Goal: Navigation & Orientation: Find specific page/section

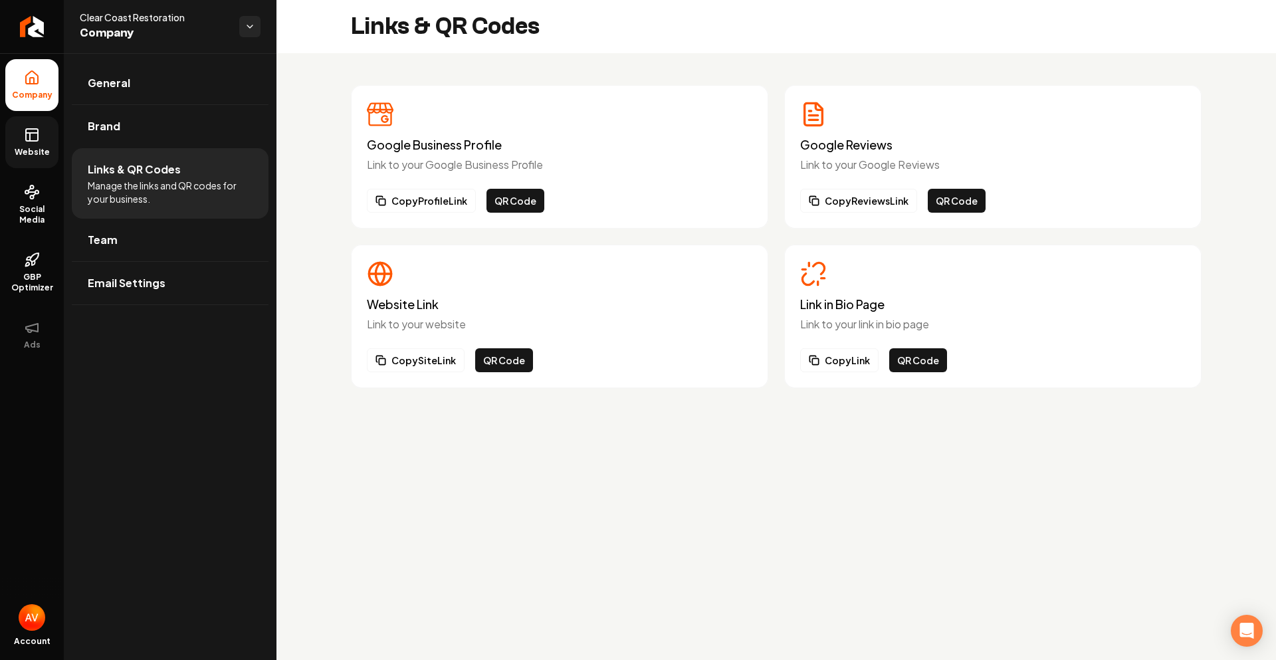
click at [36, 152] on span "Website" at bounding box center [32, 152] width 46 height 11
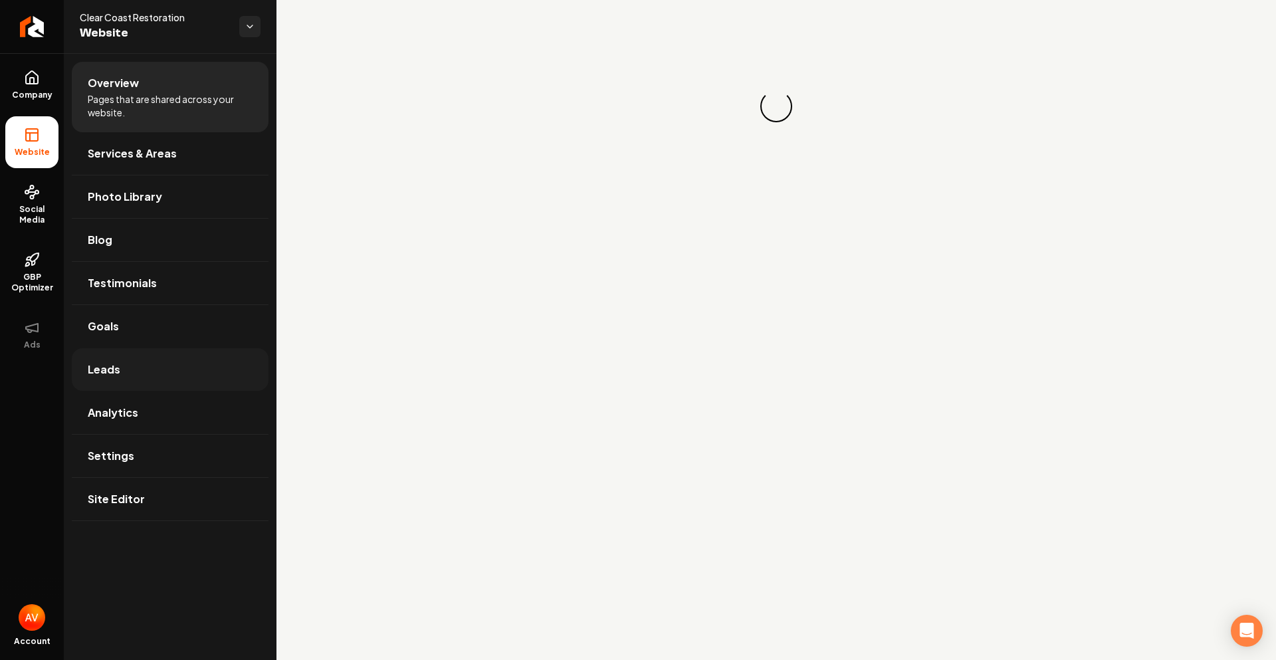
click at [124, 371] on link "Leads" at bounding box center [170, 369] width 197 height 43
